Goal: Task Accomplishment & Management: Manage account settings

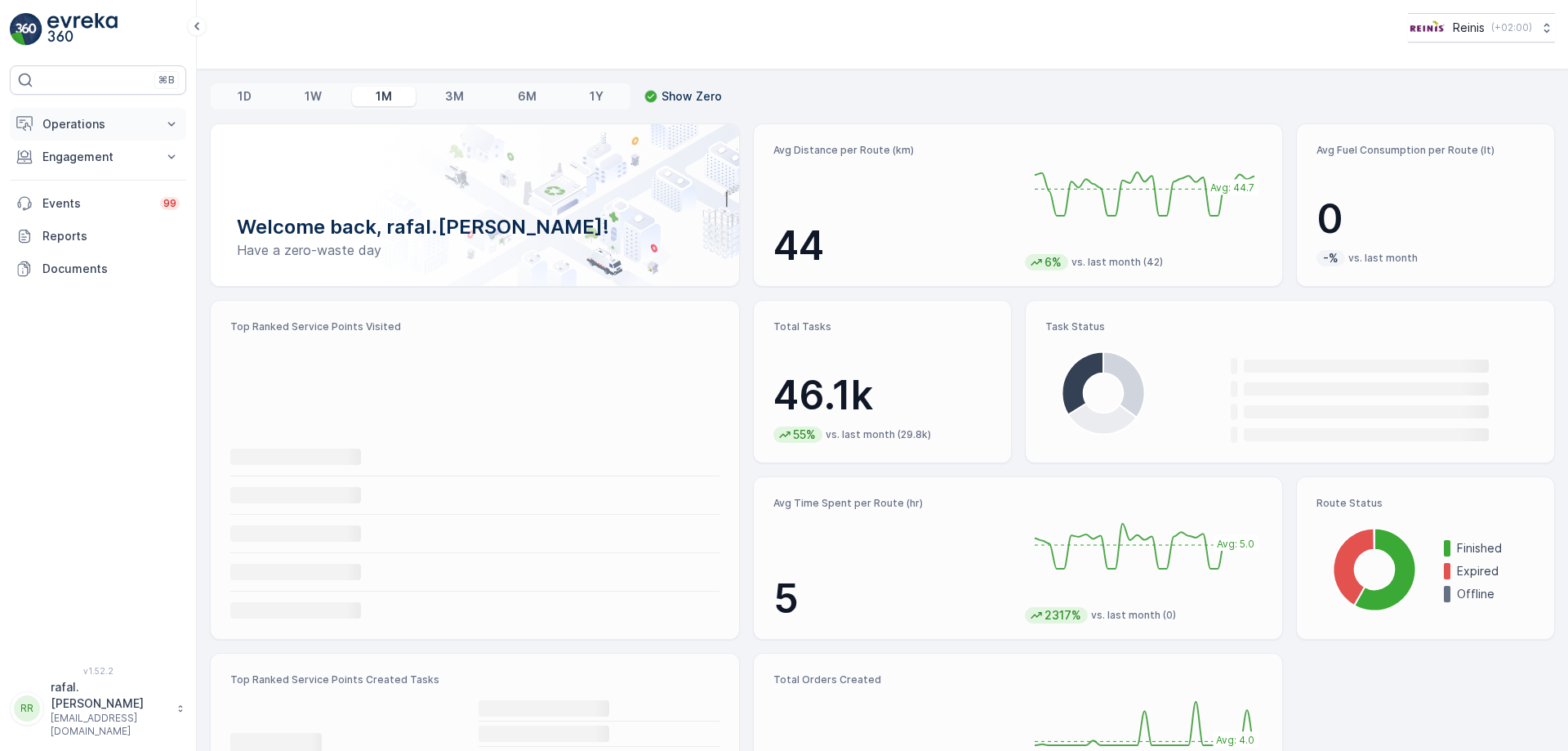
click at [151, 122] on p "Operations" at bounding box center [98, 124] width 111 height 16
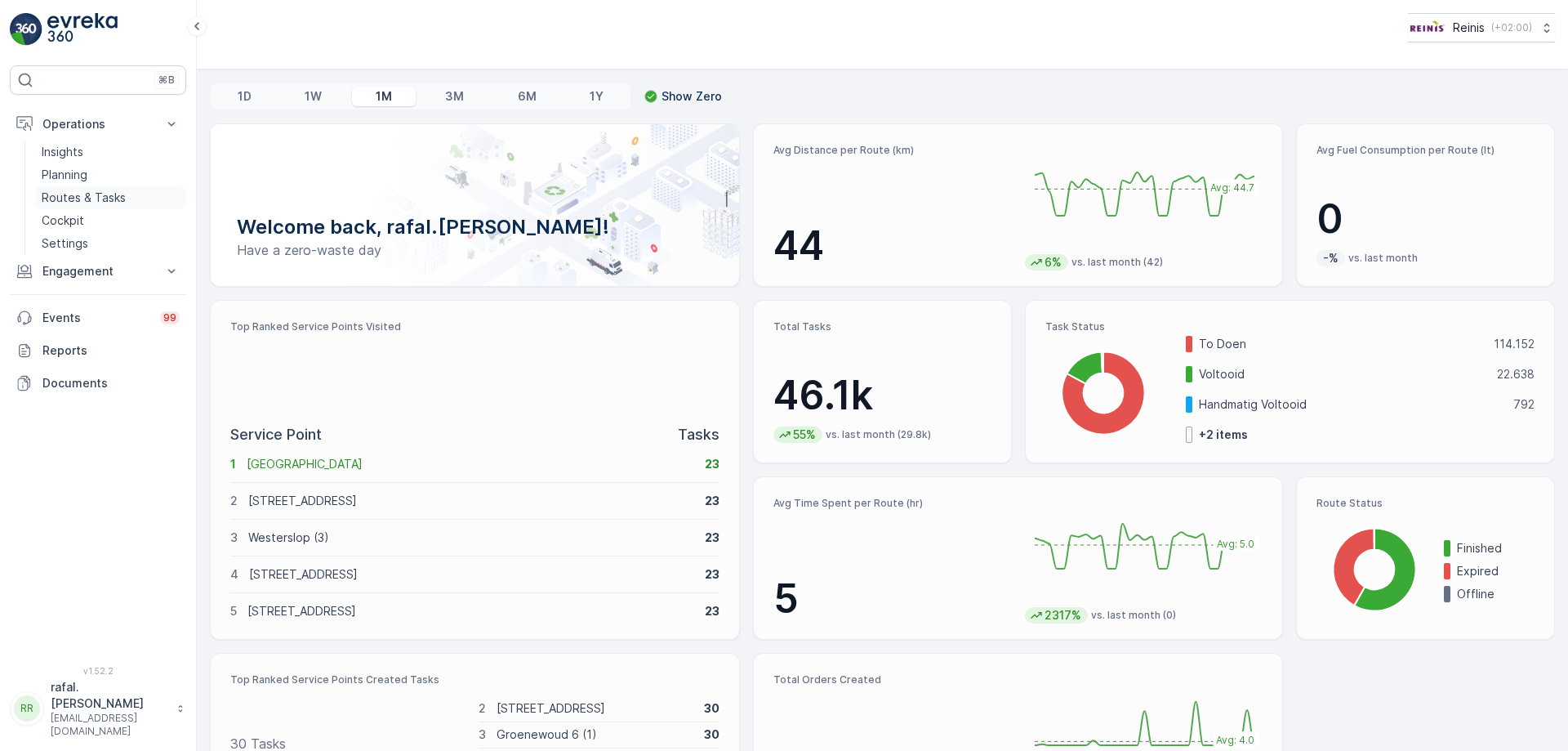
click at [102, 194] on p "Routes & Tasks" at bounding box center [83, 197] width 84 height 16
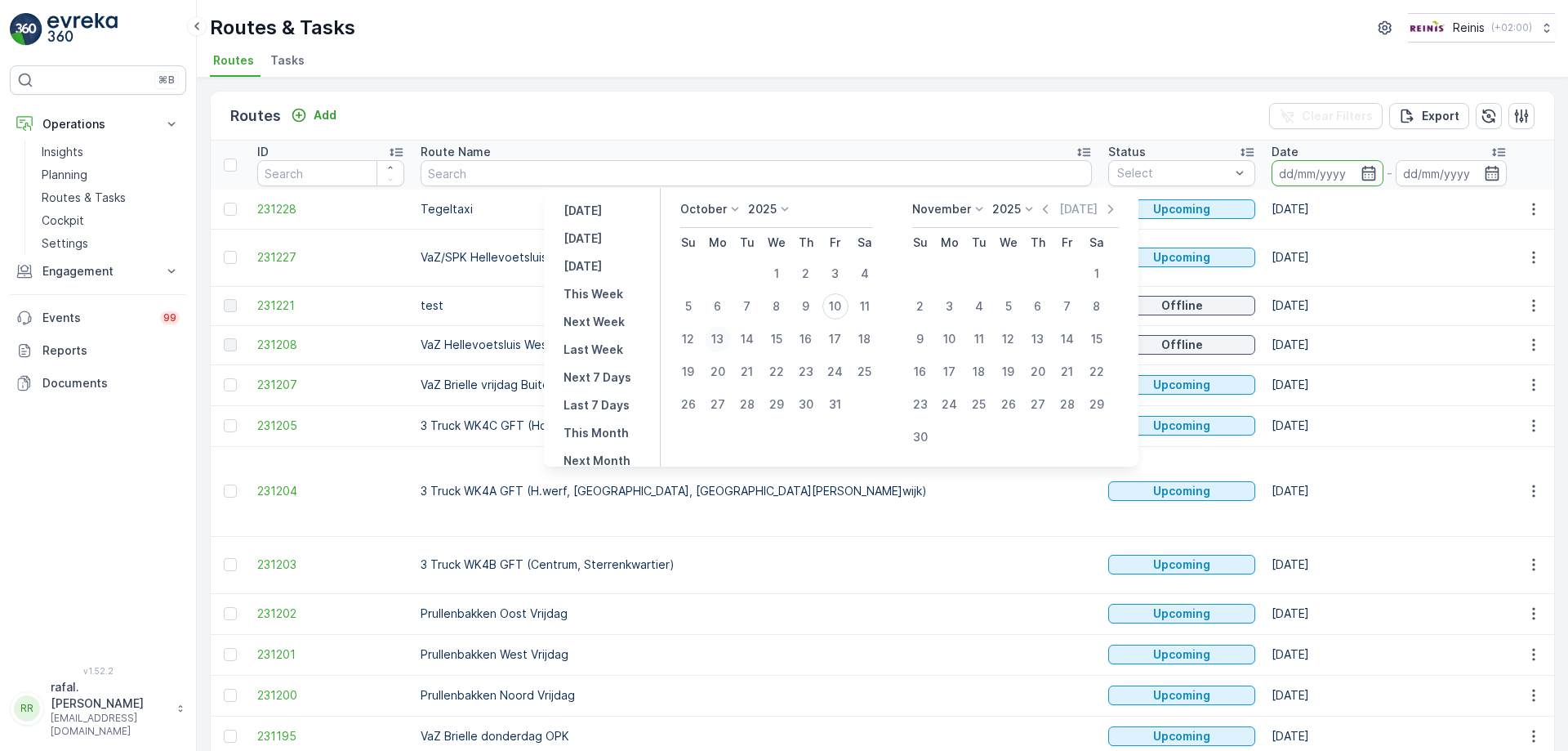
click at [723, 334] on div "13" at bounding box center [718, 339] width 26 height 26
type input "[DATE]"
click at [723, 334] on div "13" at bounding box center [718, 339] width 26 height 26
type input "[DATE]"
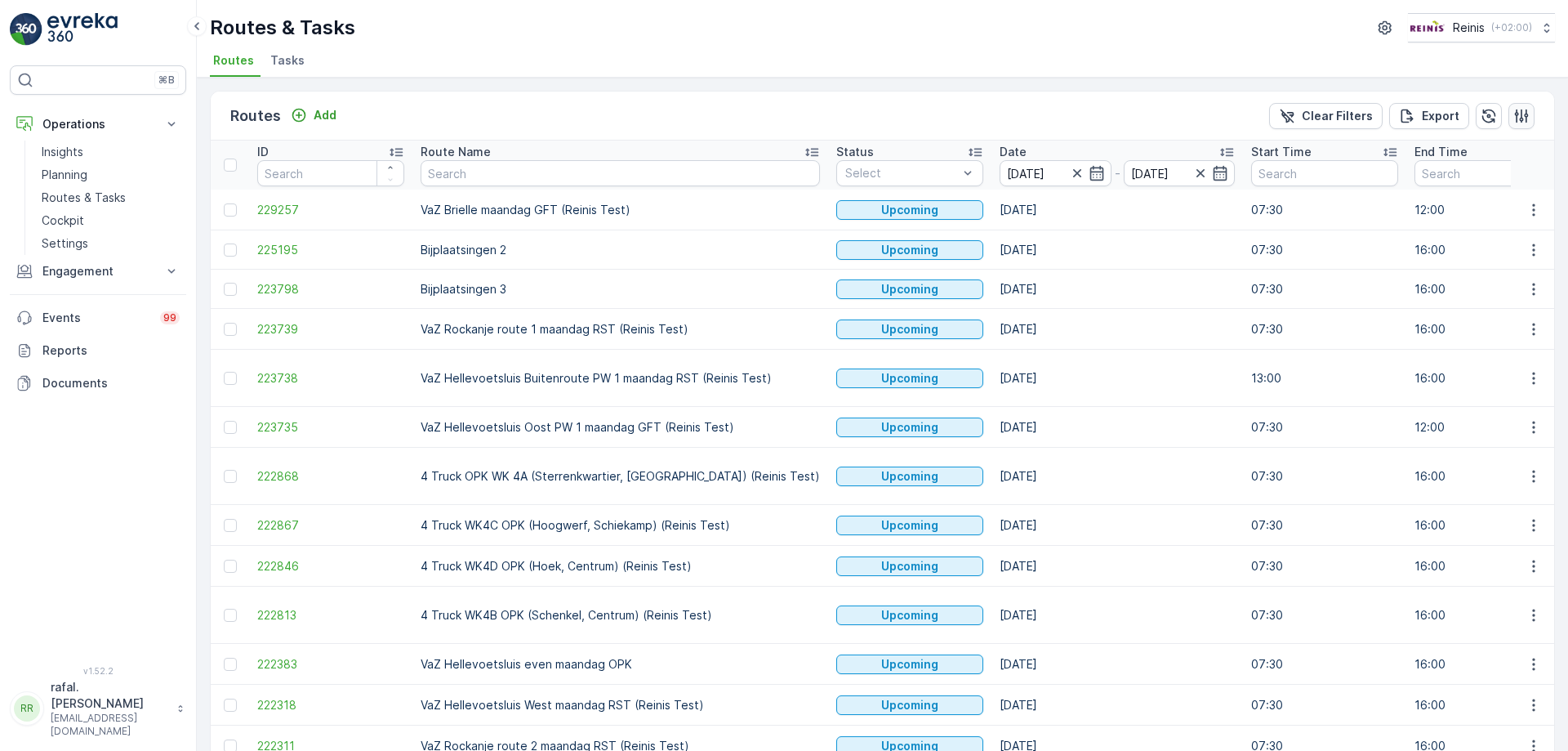
click at [1518, 114] on icon "button" at bounding box center [1521, 116] width 16 height 16
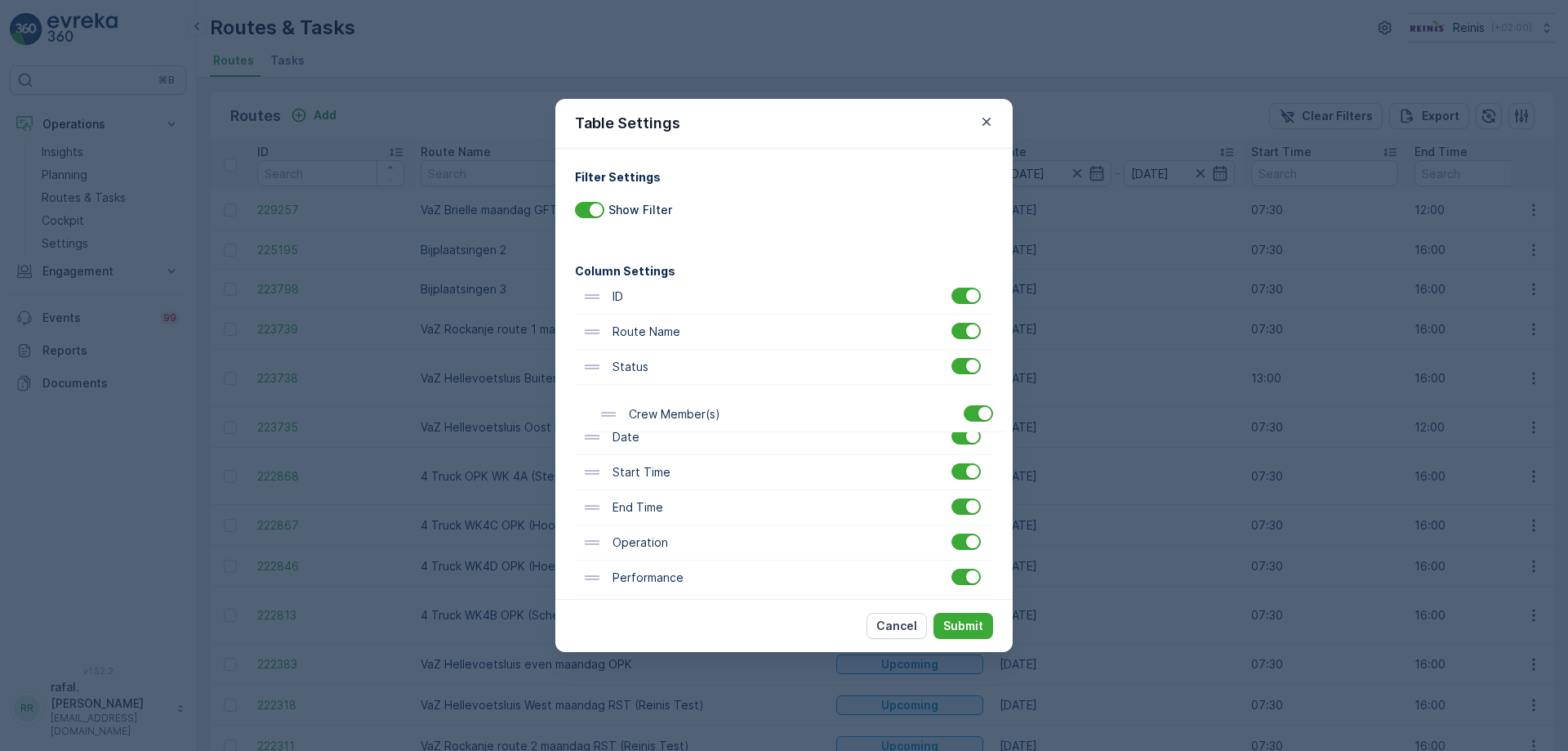
click at [703, 421] on div "ID Route Name Status Date Start Time End Time Operation Performance Shift Vehic…" at bounding box center [784, 613] width 419 height 668
click at [978, 627] on p "Submit" at bounding box center [963, 626] width 40 height 16
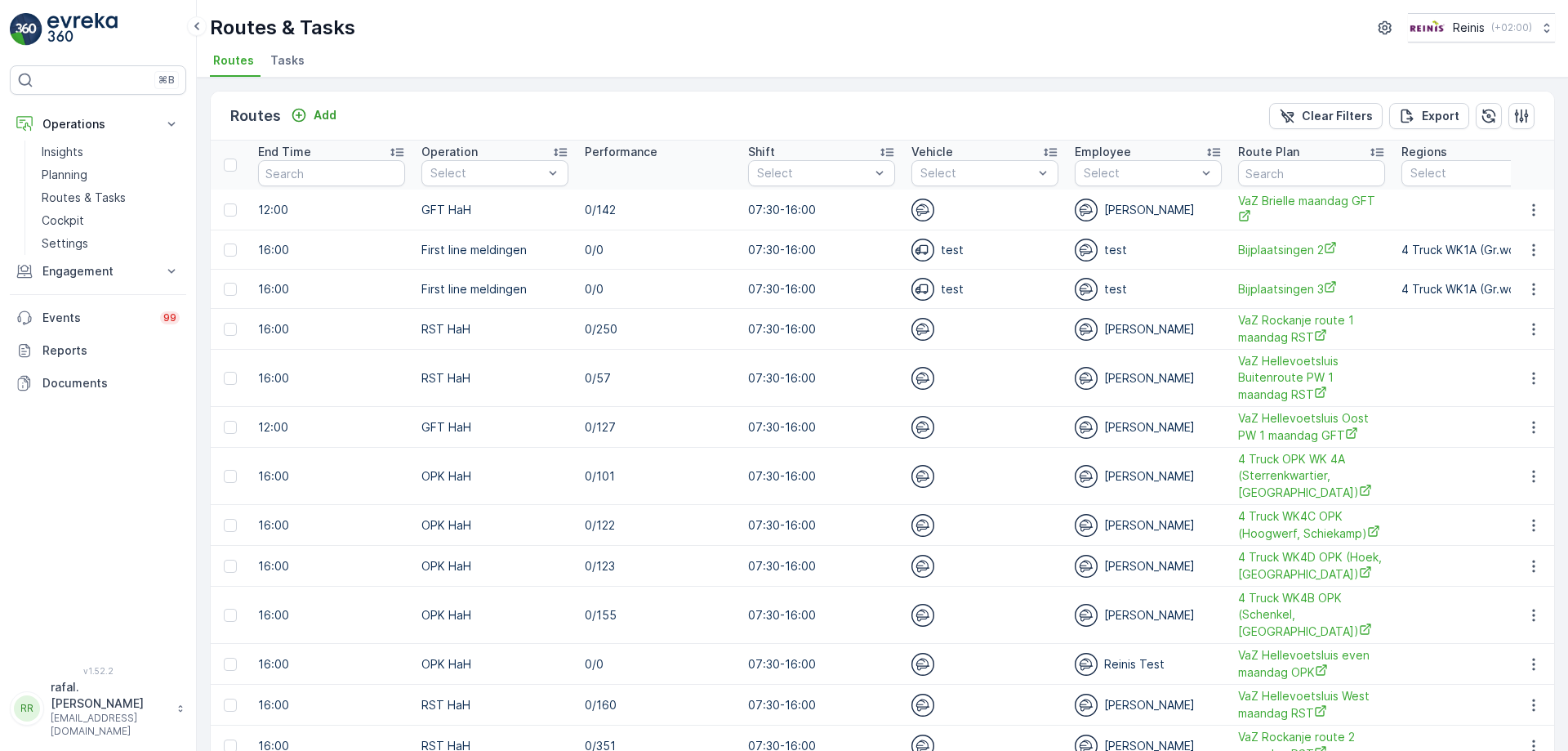
scroll to position [231, 0]
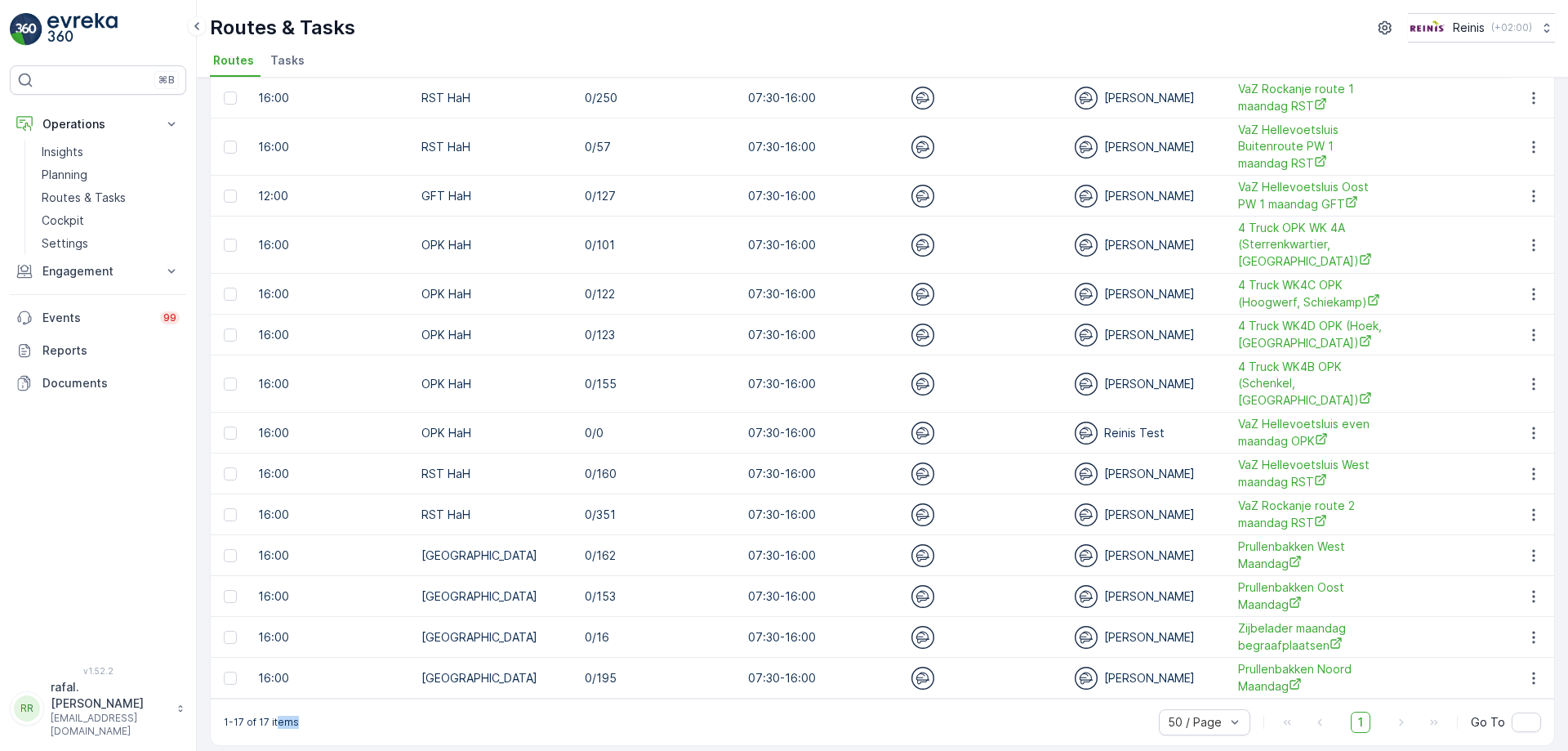
drag, startPoint x: 742, startPoint y: 690, endPoint x: 288, endPoint y: 695, distance: 454.0
click at [288, 698] on div "1-17 of 17 items 50 / Page 1 Go To" at bounding box center [882, 721] width 1344 height 47
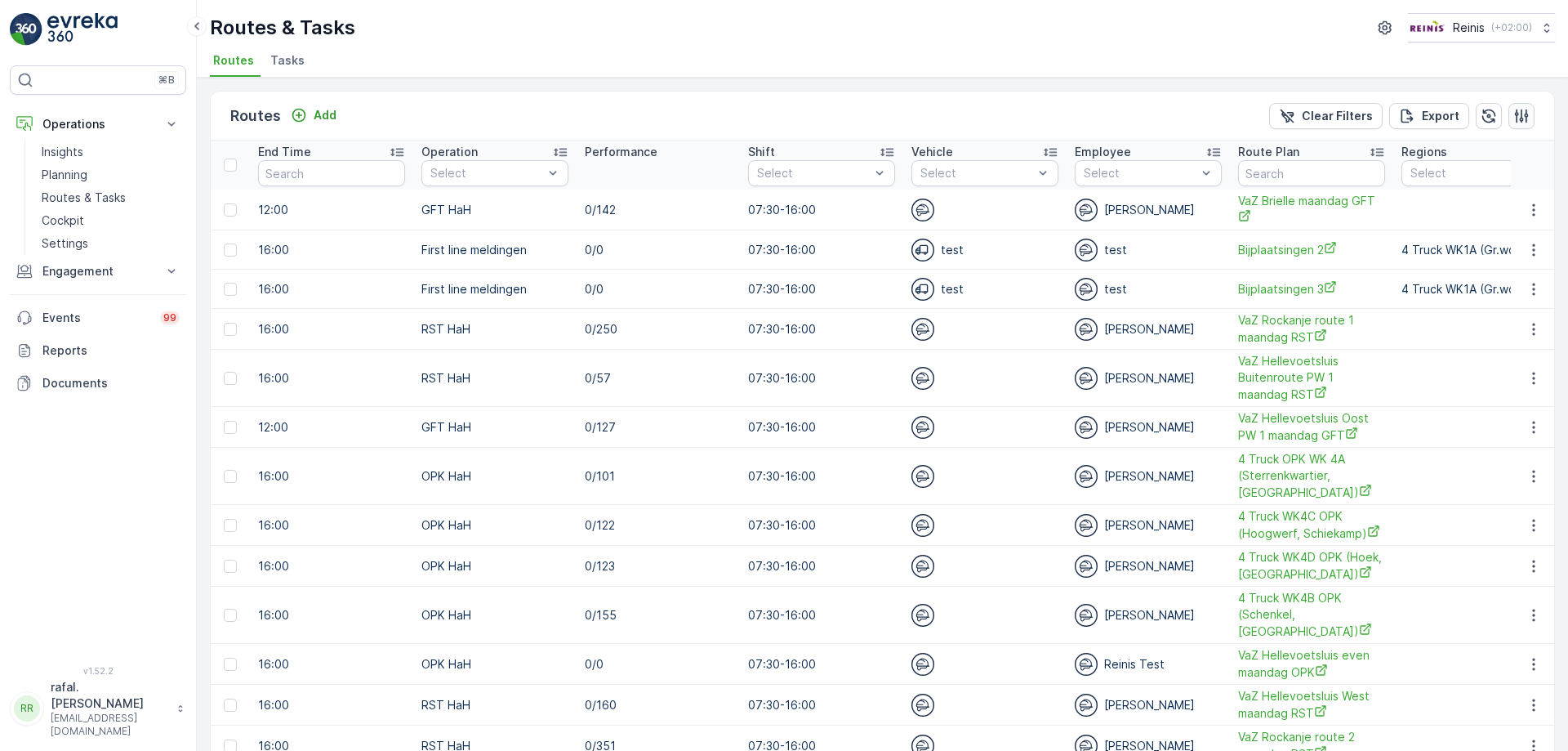
click at [1524, 114] on icon "button" at bounding box center [1522, 116] width 14 height 14
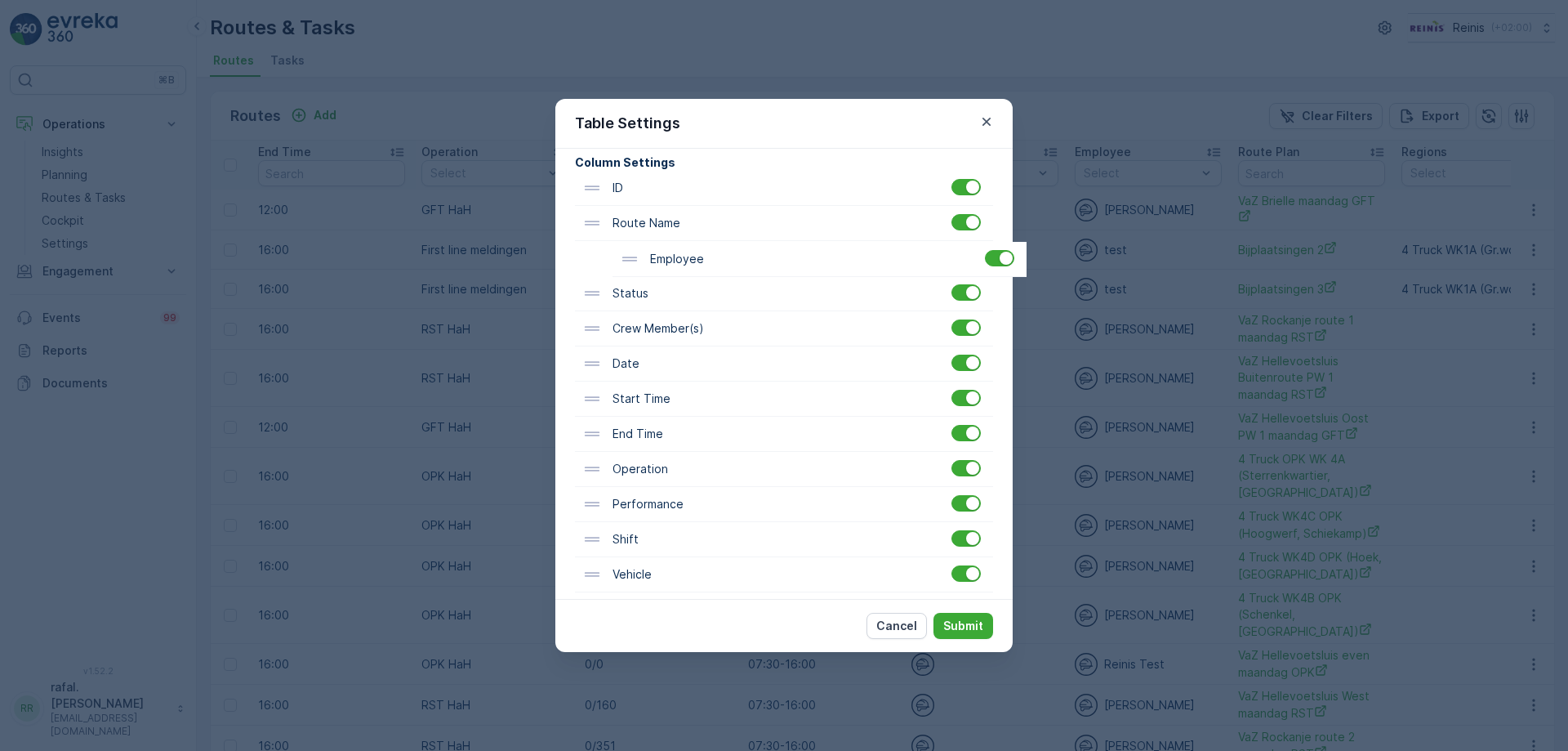
scroll to position [106, 0]
drag, startPoint x: 696, startPoint y: 530, endPoint x: 738, endPoint y: 305, distance: 228.9
click at [738, 305] on div "ID Route Name Status Crew Member(s) Date Start Time End Time Operation Performa…" at bounding box center [784, 507] width 419 height 668
click at [969, 620] on p "Submit" at bounding box center [963, 626] width 40 height 16
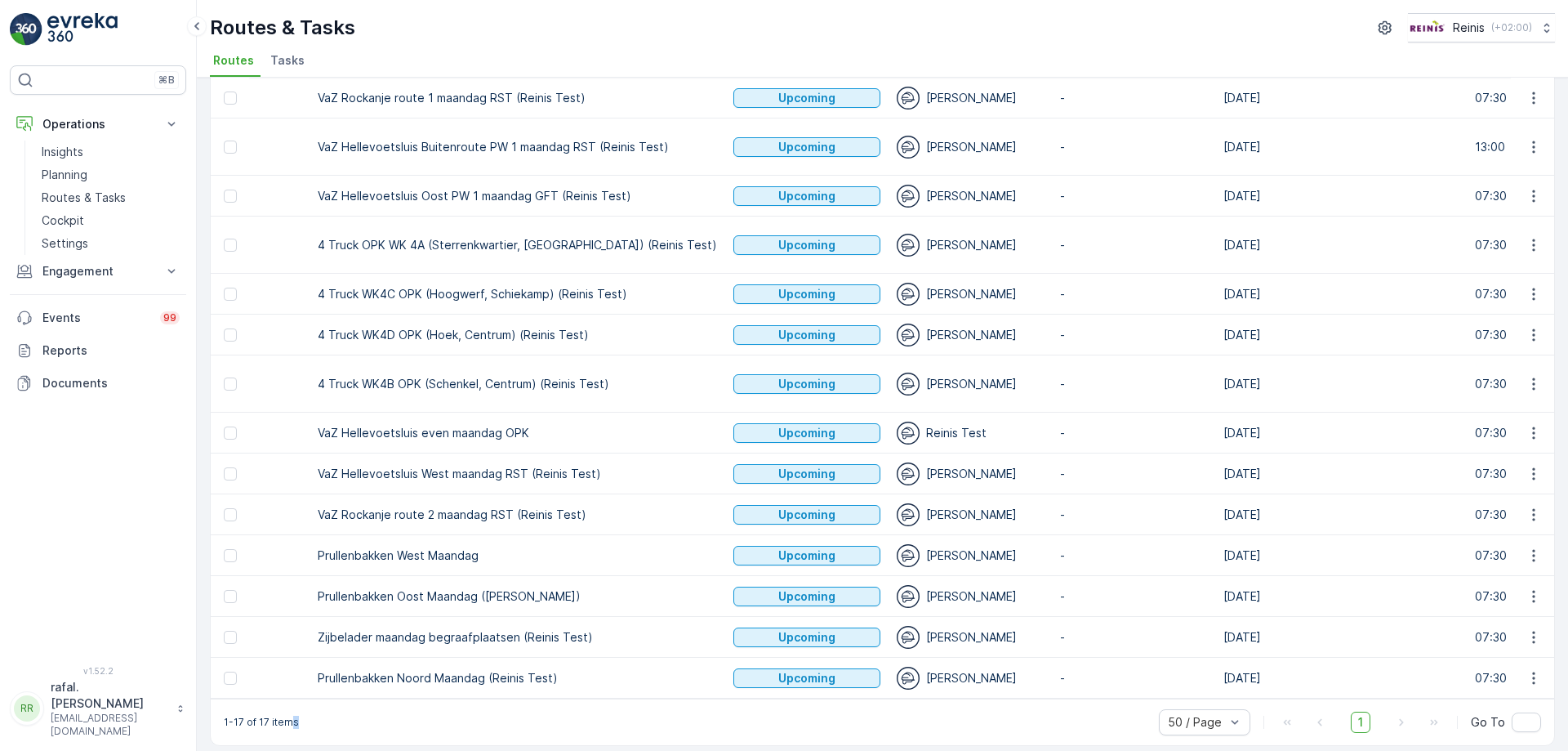
scroll to position [0, 0]
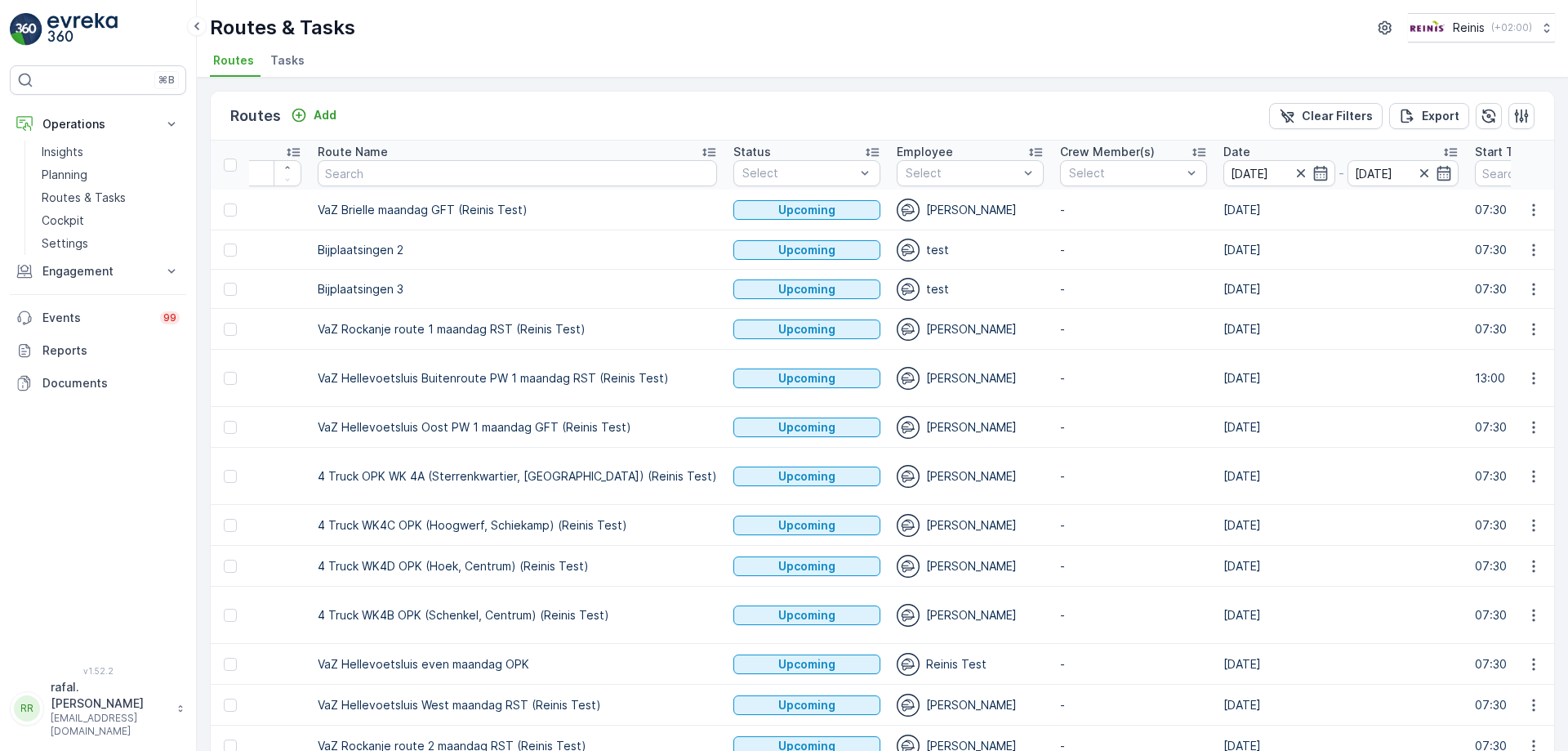
click at [701, 156] on icon at bounding box center [709, 152] width 16 height 16
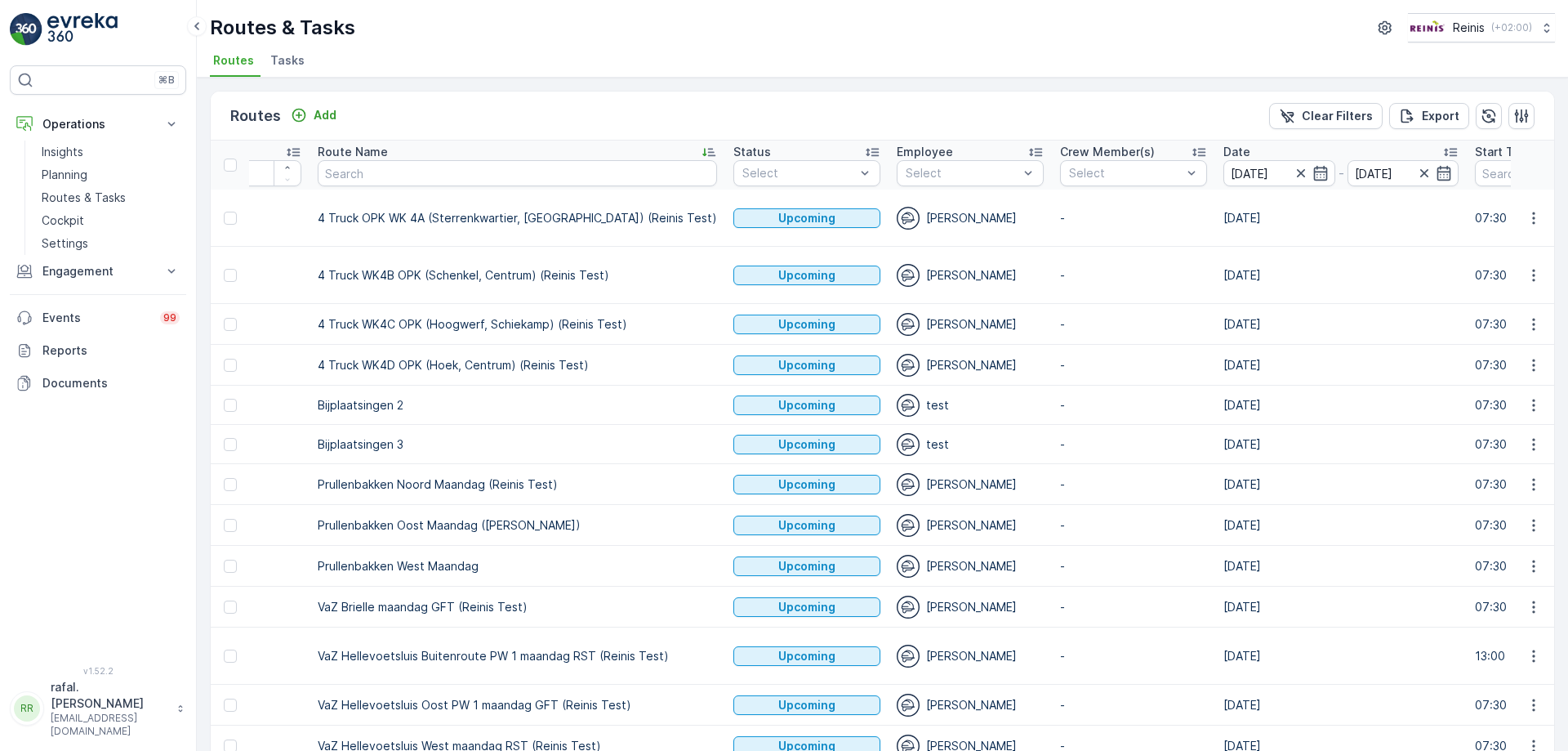
scroll to position [231, 0]
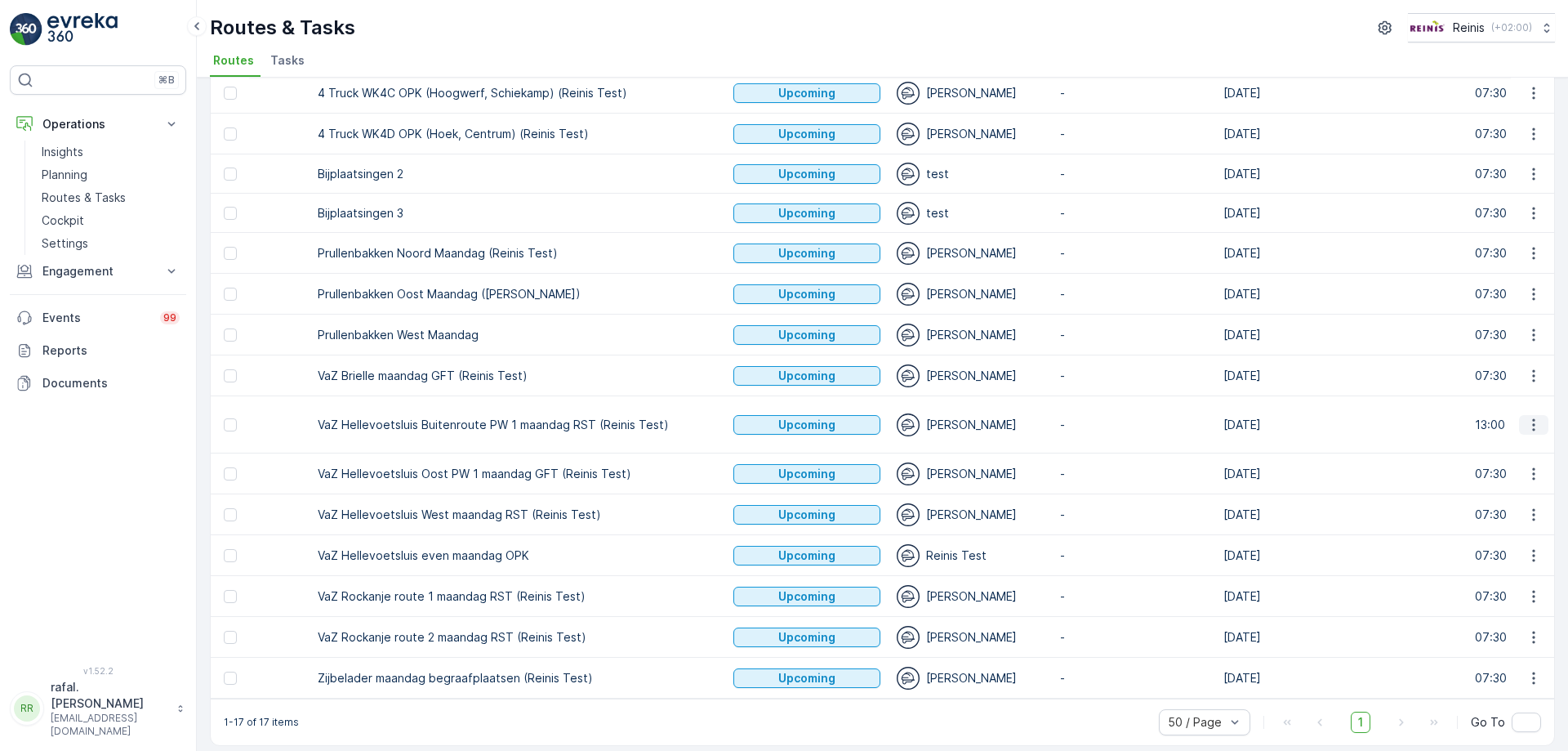
click at [1529, 417] on icon "button" at bounding box center [1533, 425] width 16 height 16
click at [1509, 521] on span "Change Assignee" at bounding box center [1496, 524] width 95 height 16
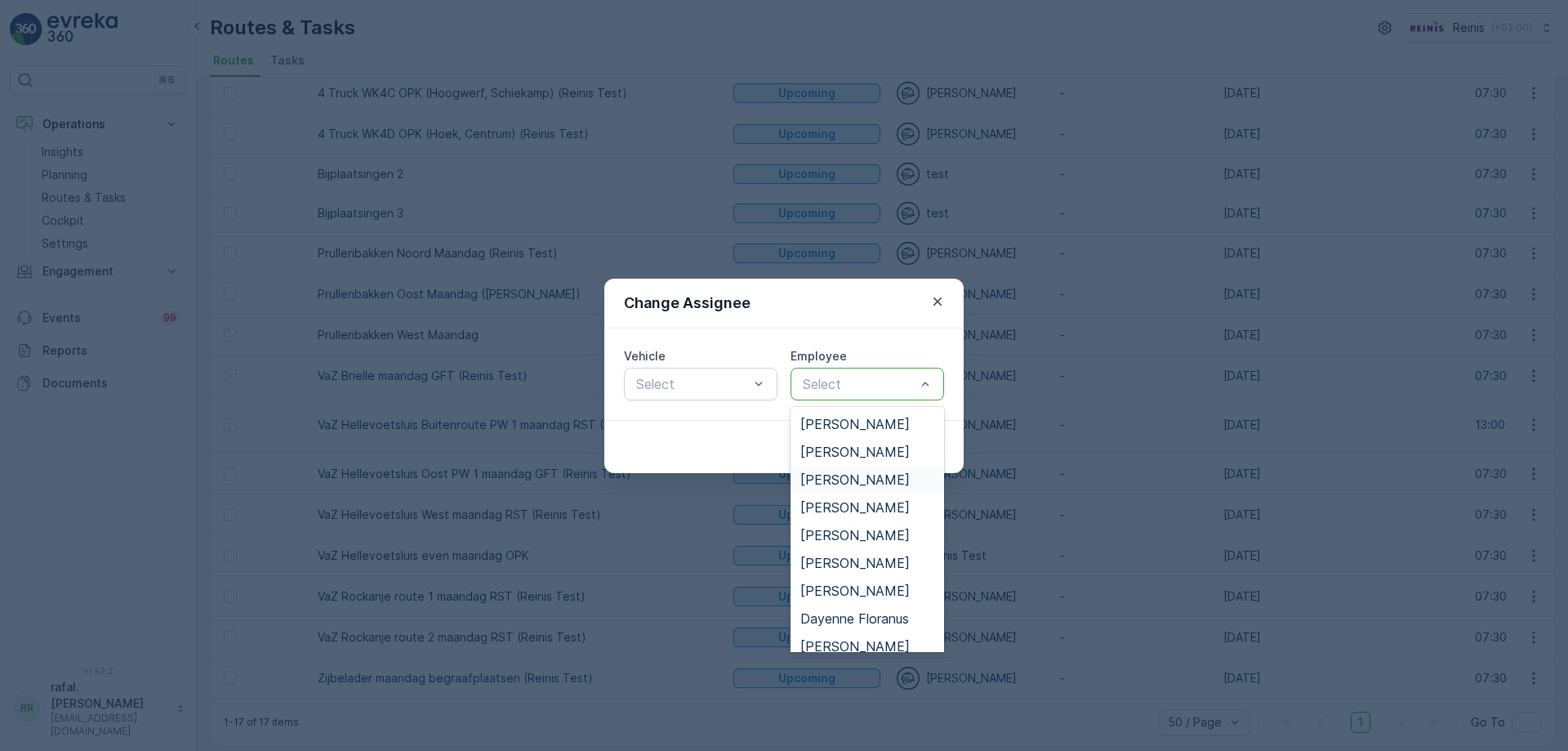
scroll to position [164, 0]
click at [866, 481] on div "[PERSON_NAME]" at bounding box center [867, 482] width 134 height 15
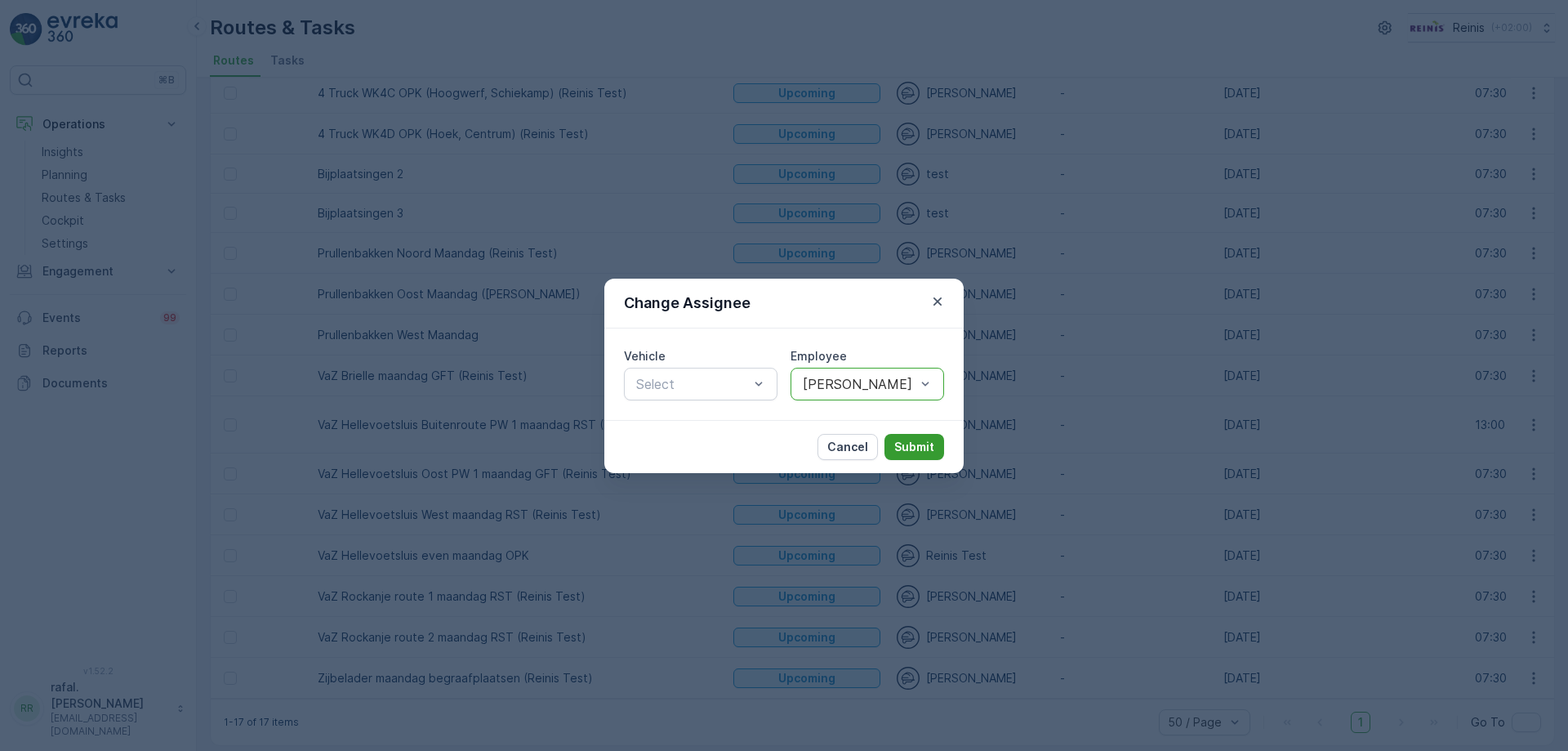
click at [911, 444] on p "Submit" at bounding box center [914, 446] width 40 height 16
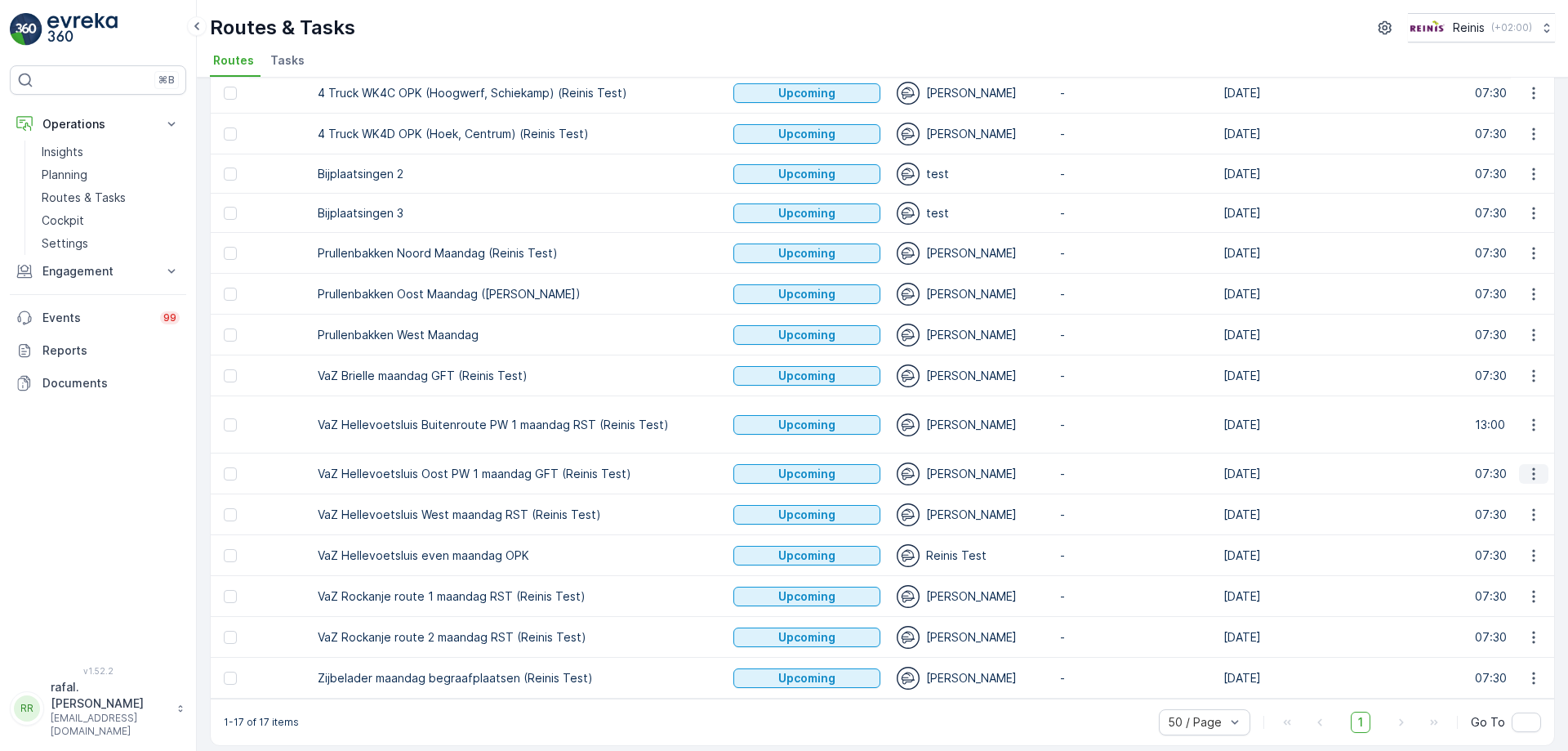
click at [1532, 467] on icon "button" at bounding box center [1533, 473] width 2 height 12
click at [1510, 578] on span "Change Assignee" at bounding box center [1496, 573] width 95 height 16
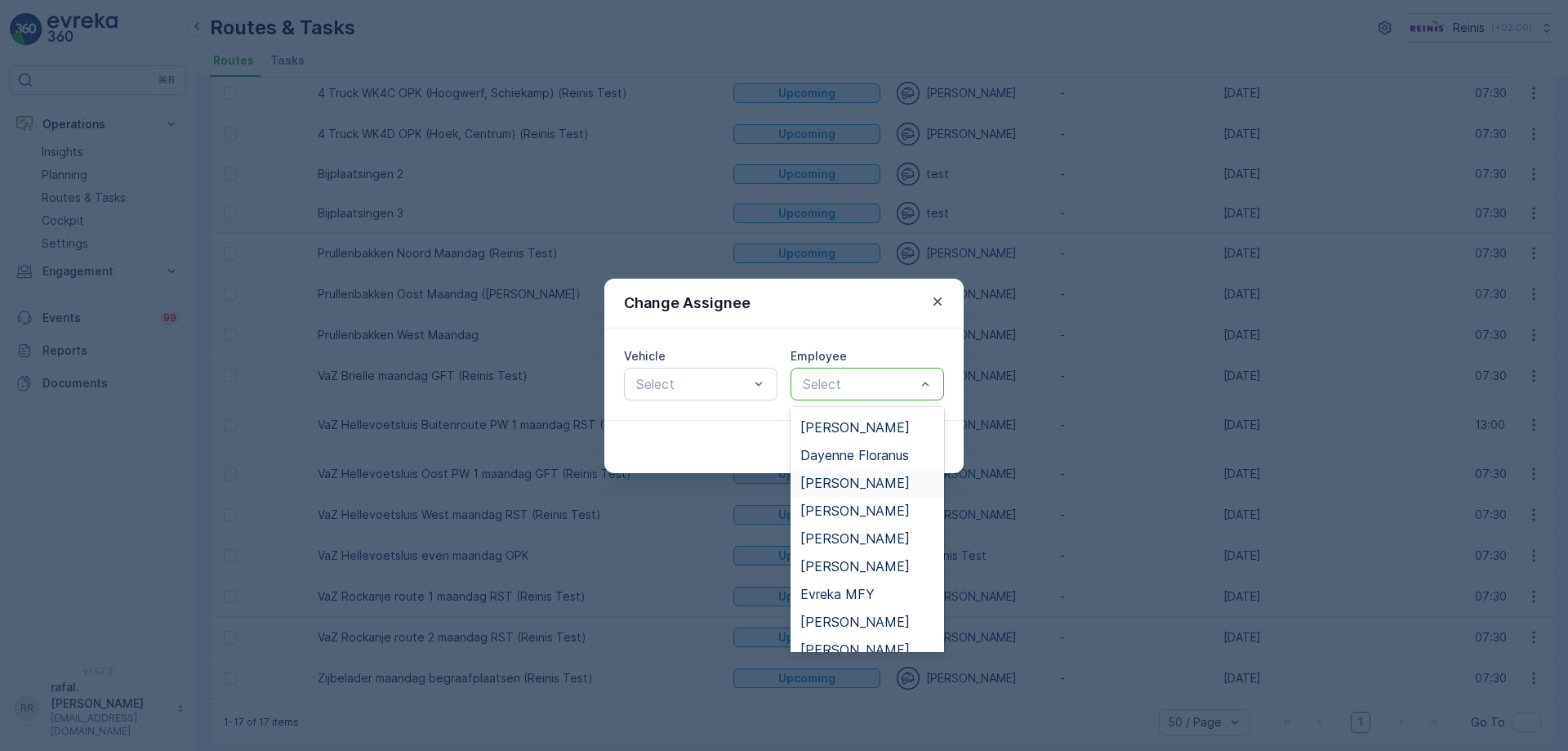
click at [871, 480] on div "[PERSON_NAME]" at bounding box center [867, 482] width 134 height 15
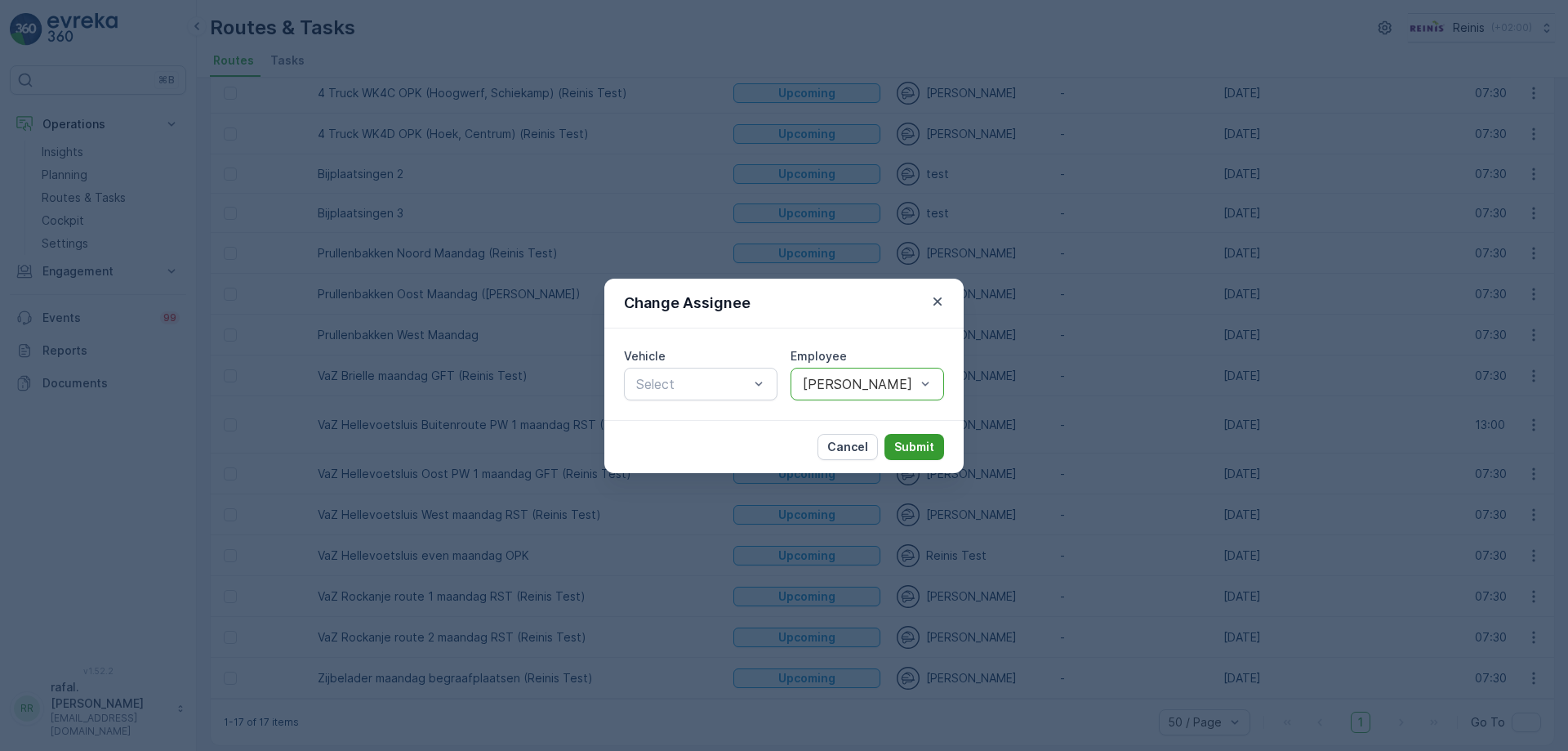
click at [925, 445] on p "Submit" at bounding box center [914, 446] width 40 height 16
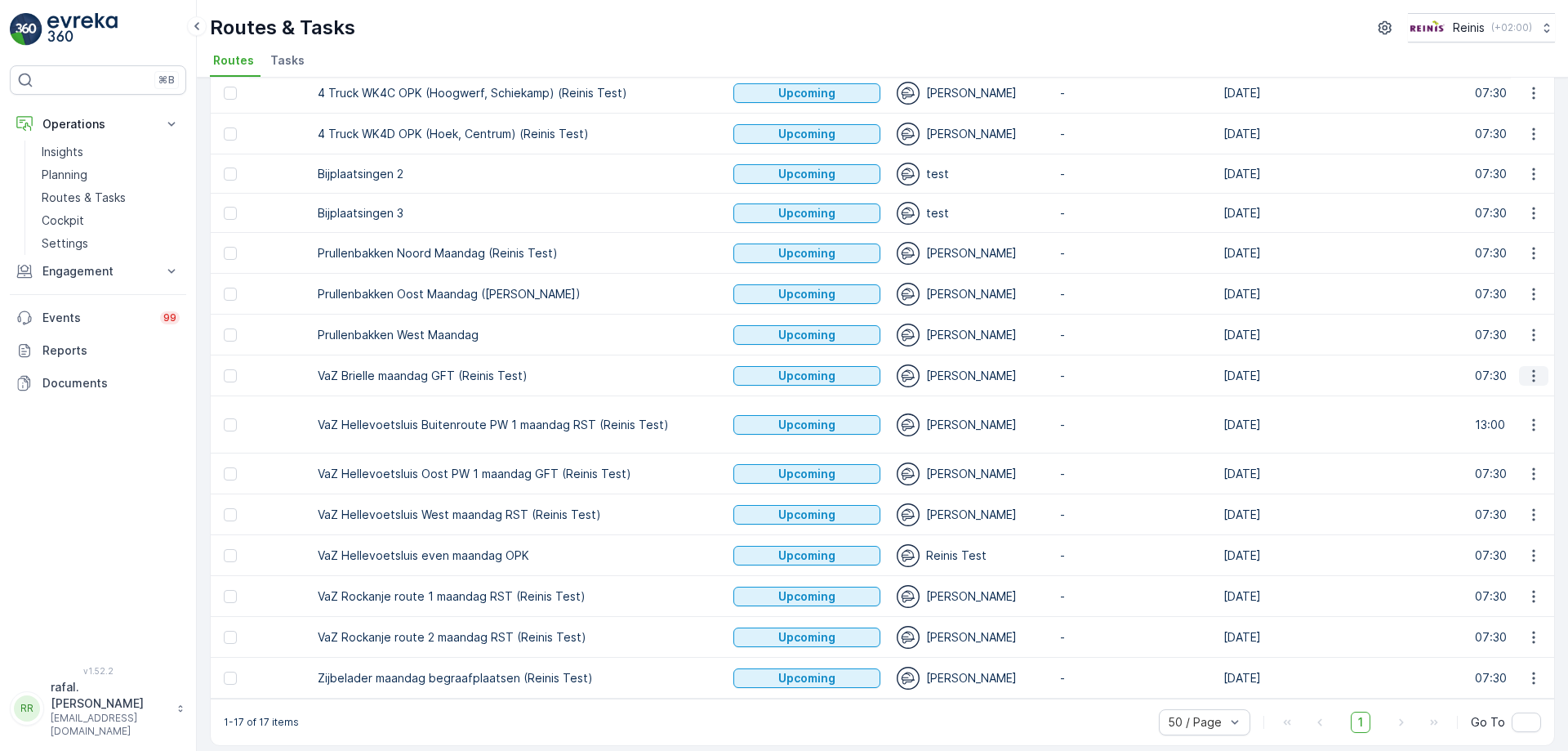
click at [1526, 368] on icon "button" at bounding box center [1533, 376] width 16 height 16
click at [1514, 472] on span "Change Assignee" at bounding box center [1496, 475] width 95 height 16
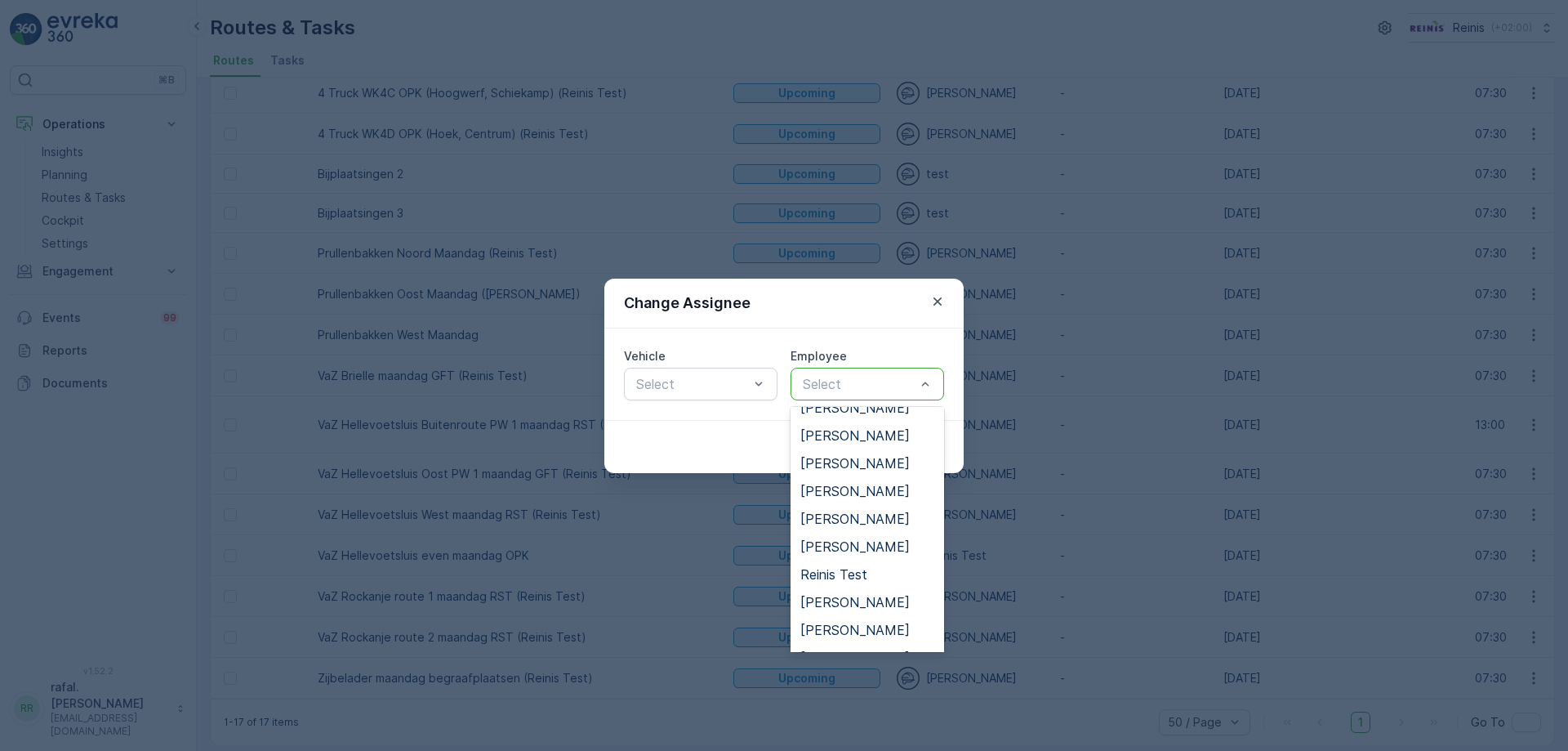
scroll to position [665, 0]
click at [886, 544] on span "[PERSON_NAME]" at bounding box center [855, 551] width 109 height 15
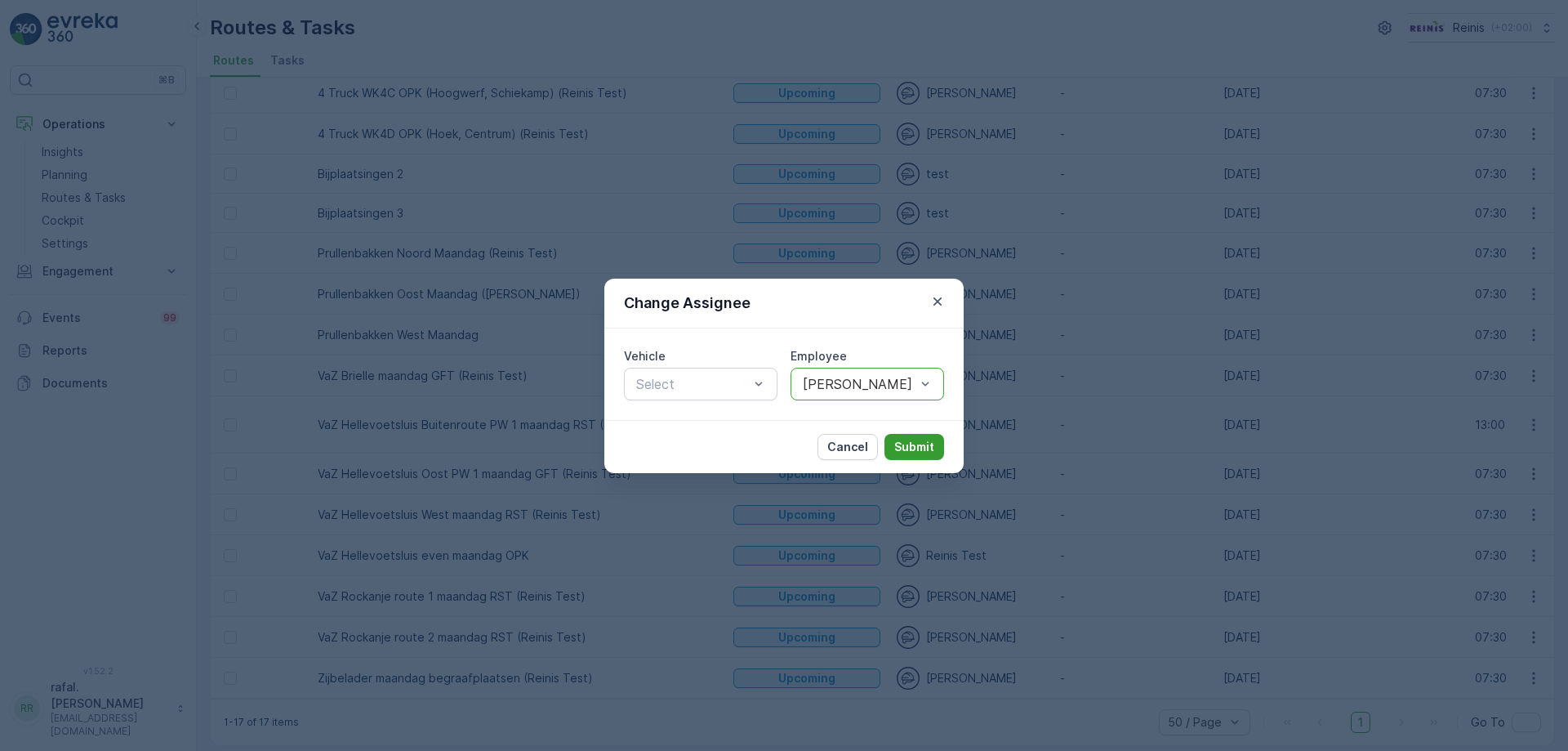
click at [907, 442] on p "Submit" at bounding box center [914, 446] width 40 height 16
